Goal: Register for event/course

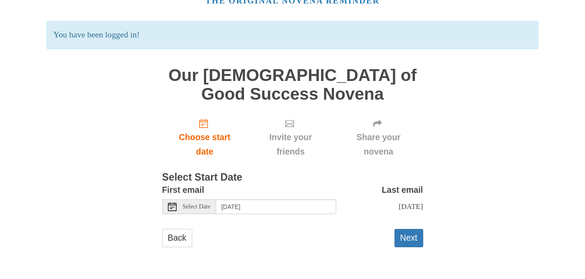
scroll to position [49, 0]
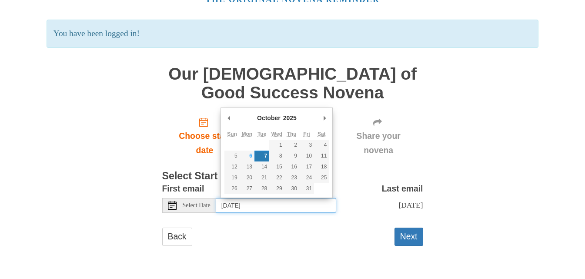
click at [250, 206] on input "Tuesday, October 7th" at bounding box center [276, 205] width 120 height 15
type input "Monday, October 6th"
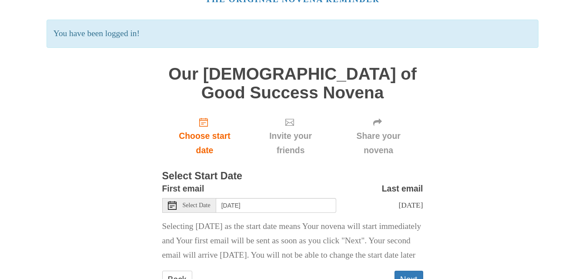
click at [210, 207] on span "Select Date" at bounding box center [197, 205] width 28 height 6
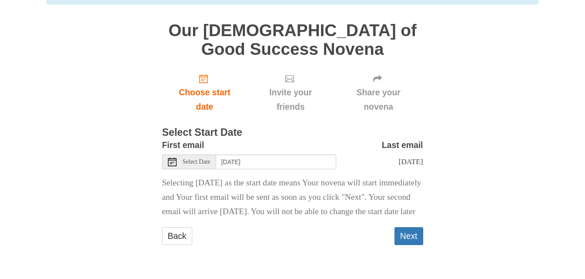
scroll to position [106, 0]
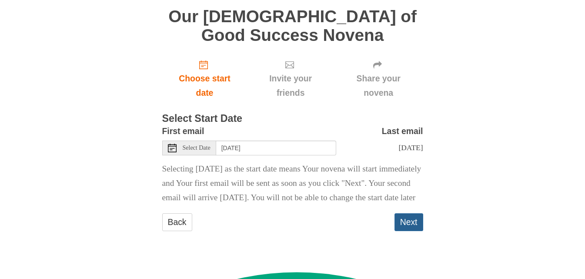
click at [419, 231] on button "Next" at bounding box center [408, 222] width 29 height 18
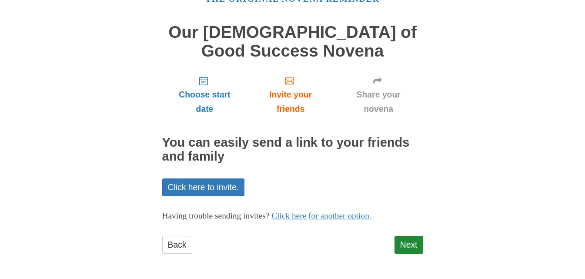
scroll to position [50, 0]
click at [415, 238] on link "Next" at bounding box center [408, 244] width 29 height 18
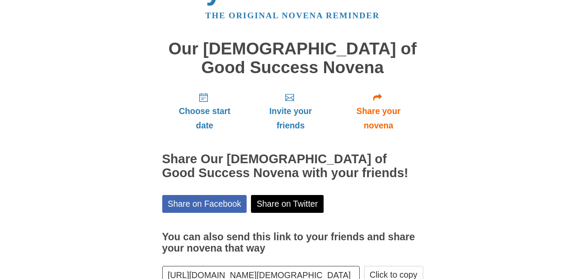
scroll to position [89, 0]
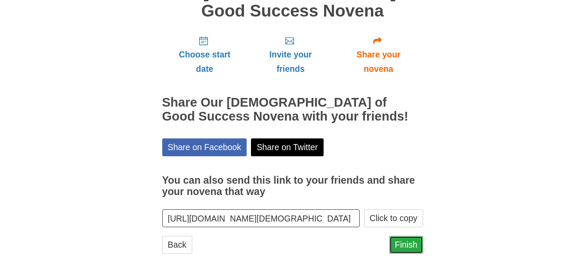
click at [409, 246] on link "Finish" at bounding box center [406, 245] width 34 height 18
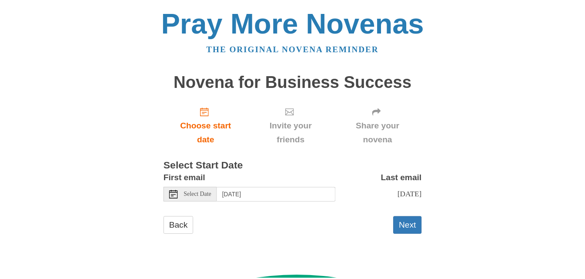
scroll to position [368, 0]
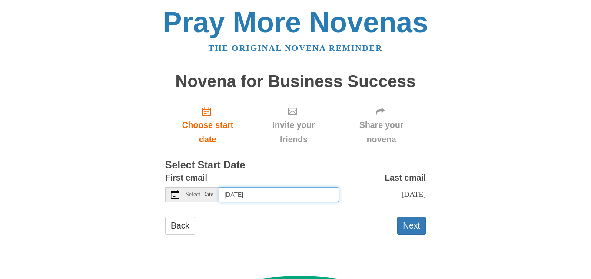
click at [250, 194] on input "Tuesday, October 7th" at bounding box center [279, 194] width 120 height 15
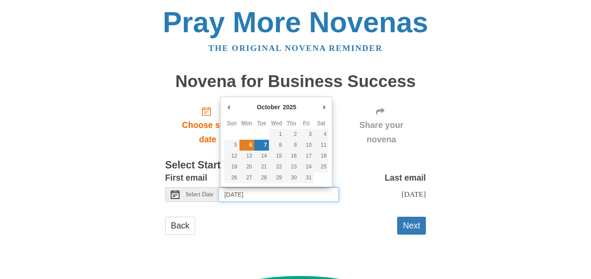
type input "Monday, October 6th"
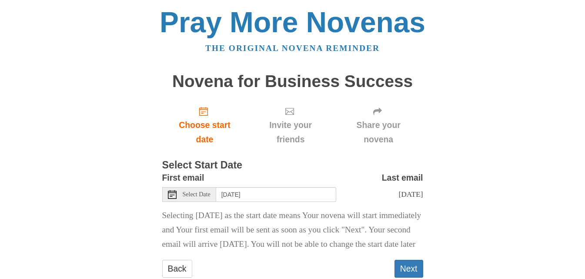
click at [192, 194] on span "Select Date" at bounding box center [197, 194] width 28 height 6
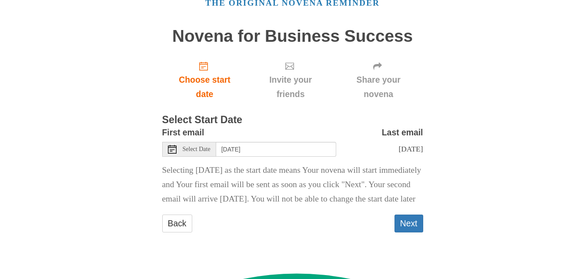
scroll to position [47, 0]
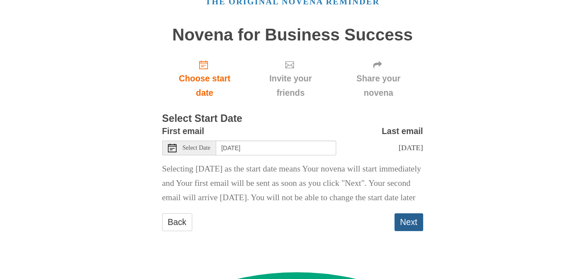
click at [416, 231] on button "Next" at bounding box center [408, 222] width 29 height 18
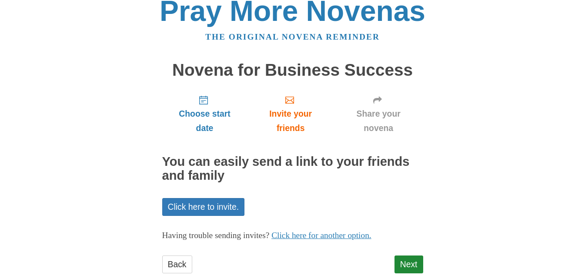
scroll to position [31, 0]
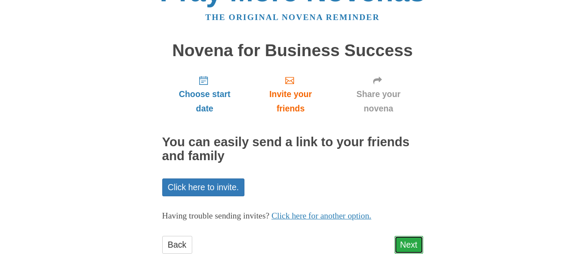
click at [406, 246] on link "Next" at bounding box center [408, 245] width 29 height 18
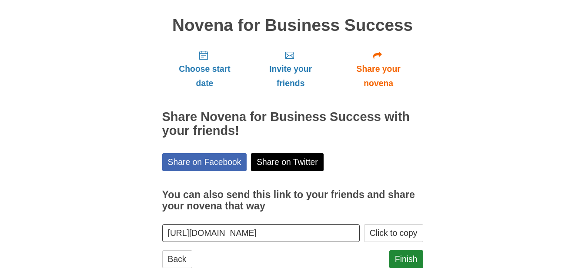
scroll to position [368, 0]
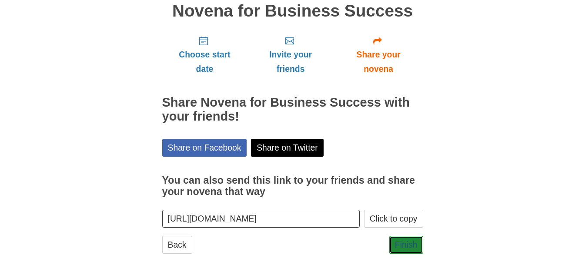
drag, startPoint x: 404, startPoint y: 244, endPoint x: 435, endPoint y: 228, distance: 34.4
click at [404, 243] on link "Finish" at bounding box center [406, 245] width 34 height 18
